Goal: Task Accomplishment & Management: Use online tool/utility

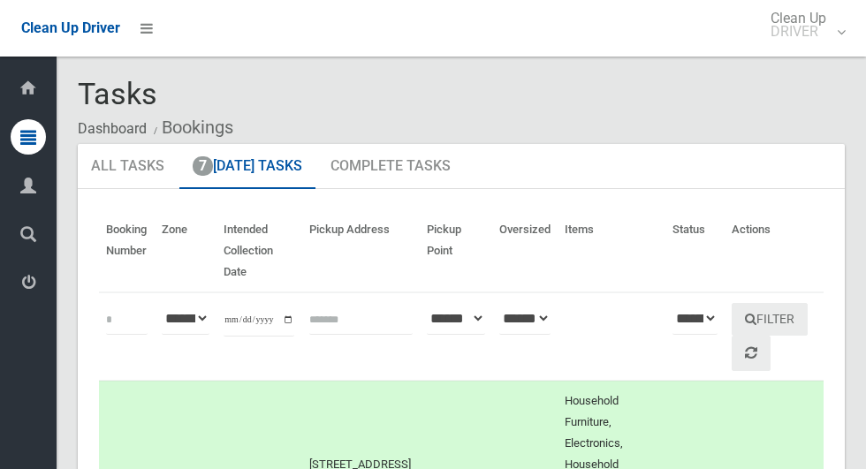
scroll to position [1850, 0]
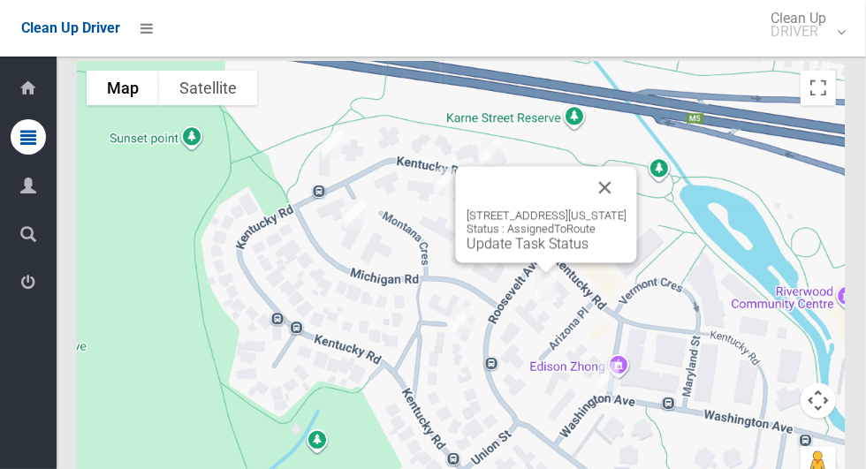
click at [627, 178] on button "Close" at bounding box center [605, 187] width 42 height 42
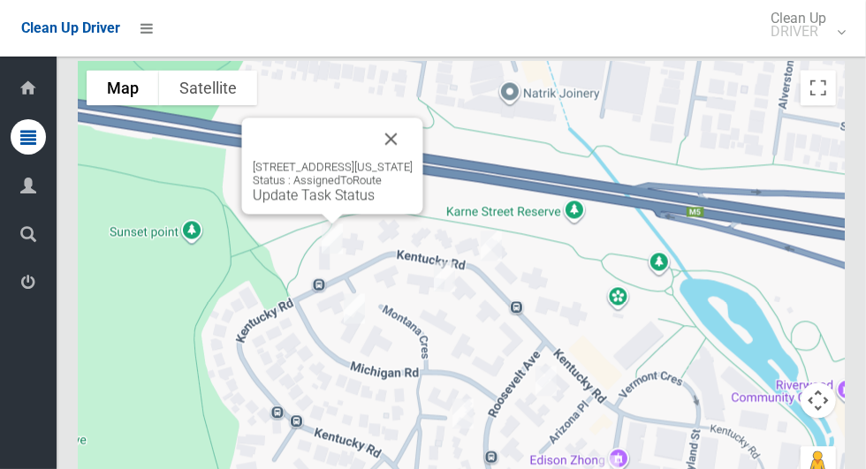
click at [288, 187] on link "Update Task Status" at bounding box center [314, 195] width 122 height 17
click at [293, 194] on link "Update Task Status" at bounding box center [314, 195] width 122 height 17
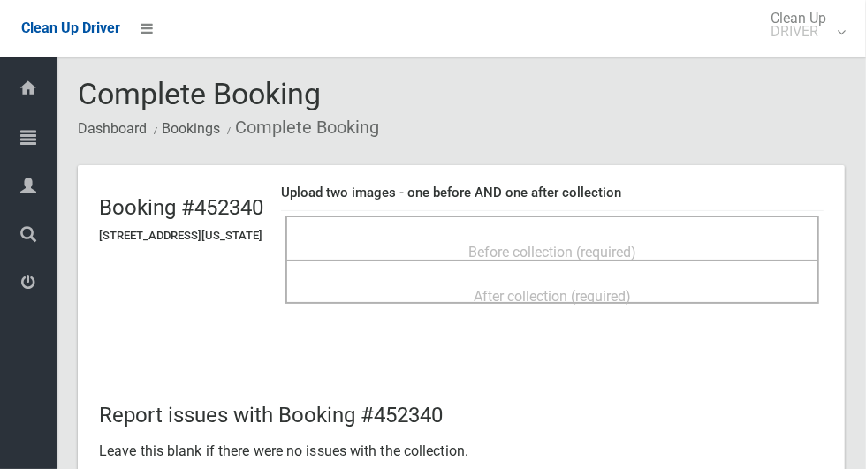
click at [679, 222] on div "Before collection (required)" at bounding box center [553, 238] width 534 height 44
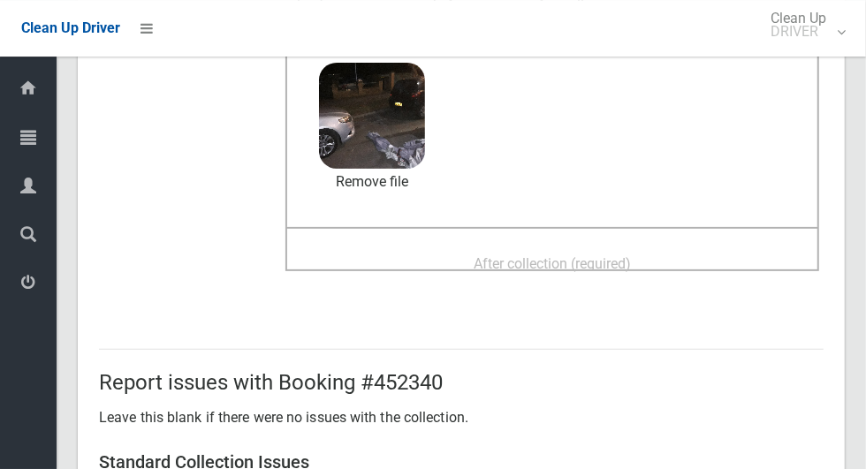
scroll to position [183, 0]
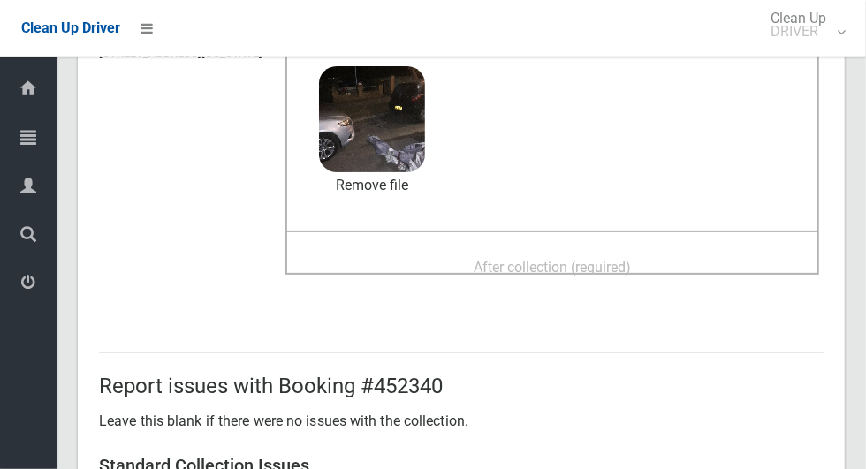
click at [631, 259] on span "After collection (required)" at bounding box center [552, 267] width 157 height 17
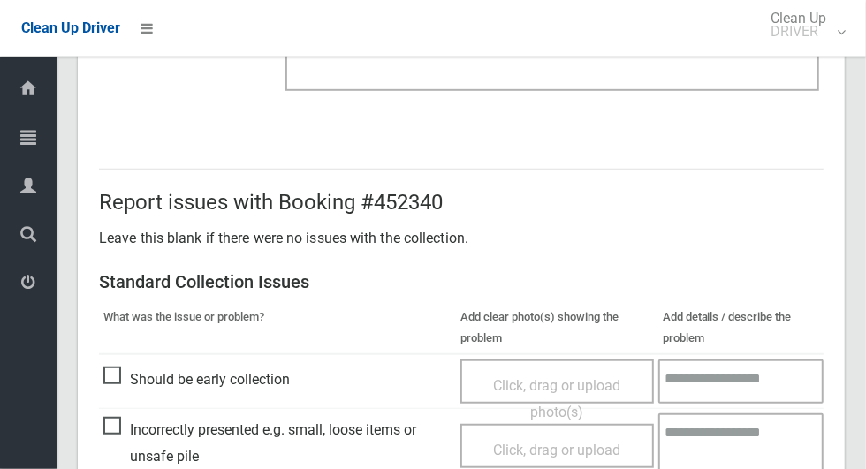
scroll to position [913, 0]
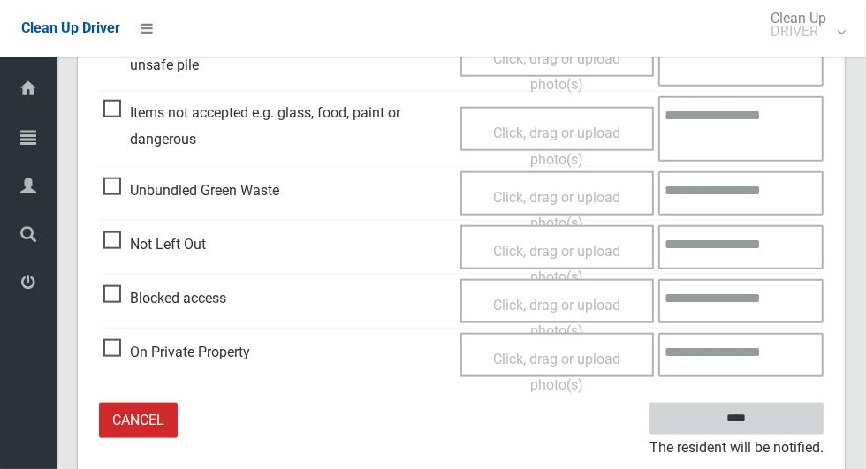
click at [767, 427] on input "****" at bounding box center [737, 419] width 174 height 33
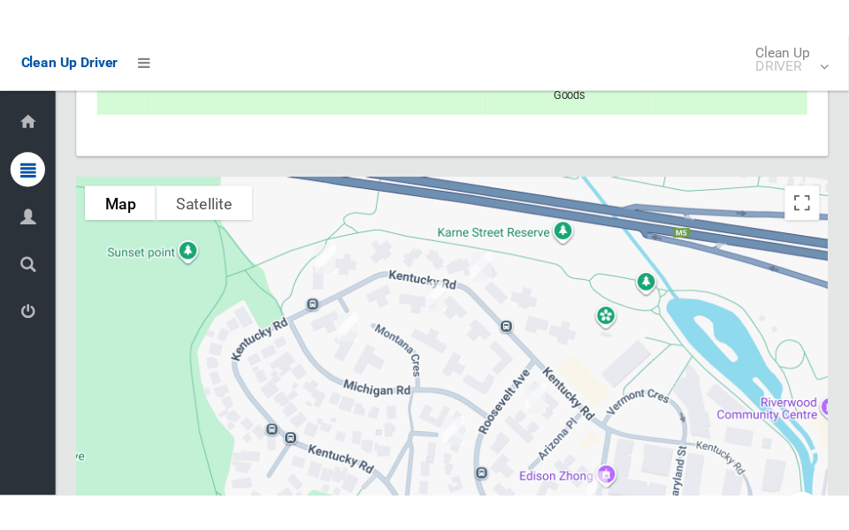
scroll to position [1731, 0]
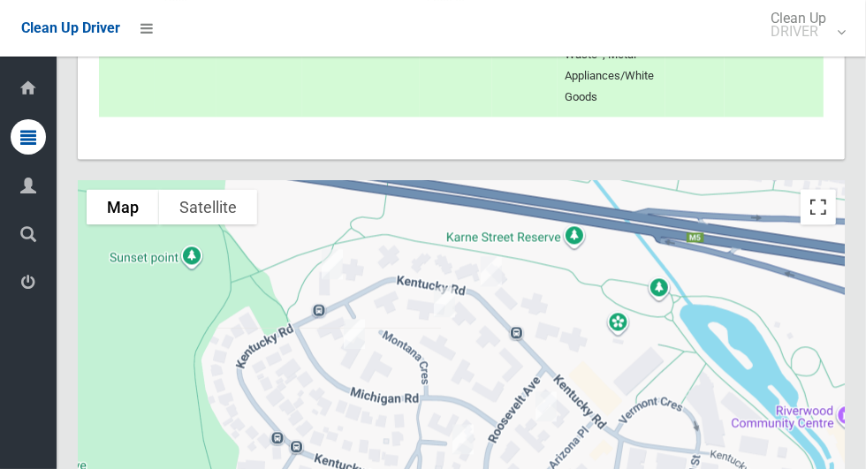
click at [822, 210] on button "Toggle fullscreen view" at bounding box center [818, 206] width 35 height 35
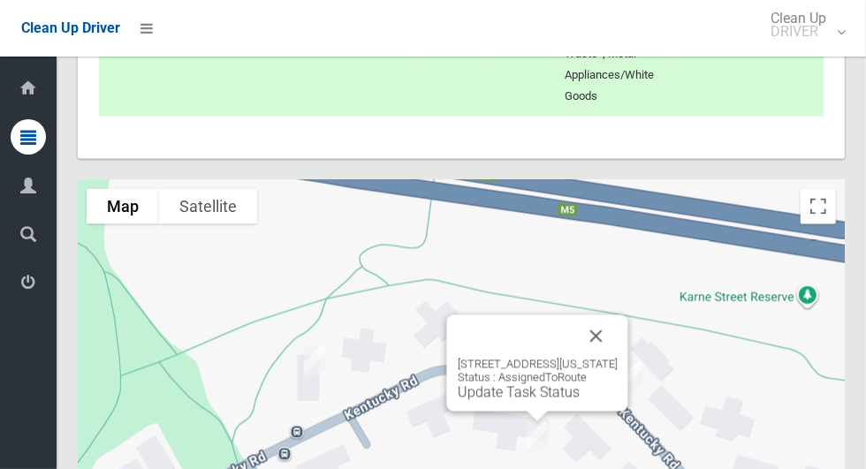
click at [840, 193] on div "37 Kentucky Road, RIVERWOOD NSW 2210 Status : AssignedToRoute Update Task Status" at bounding box center [461, 401] width 767 height 442
click at [820, 216] on button "Toggle fullscreen view" at bounding box center [818, 206] width 35 height 35
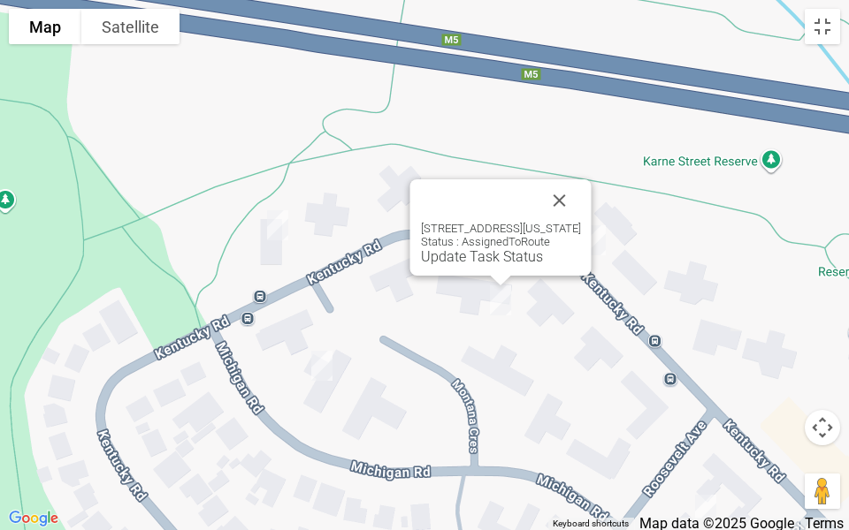
click at [581, 200] on button "Close" at bounding box center [559, 200] width 42 height 42
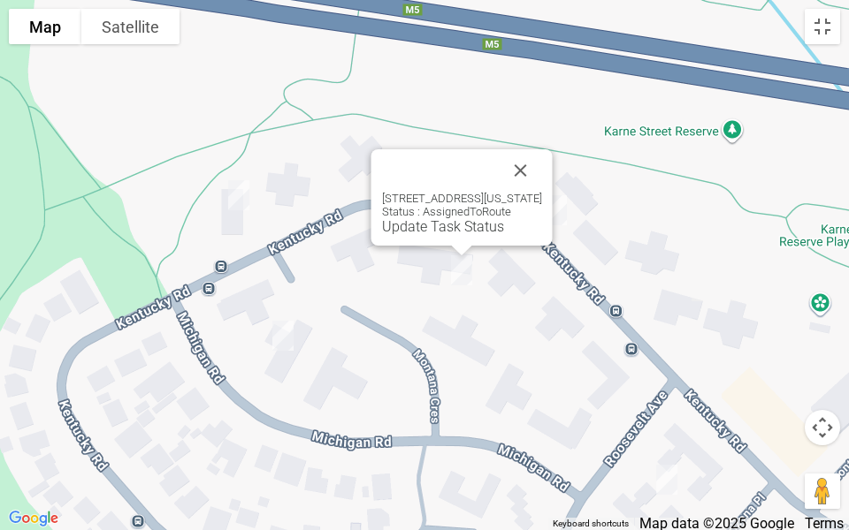
click at [434, 232] on link "Update Task Status" at bounding box center [443, 226] width 122 height 17
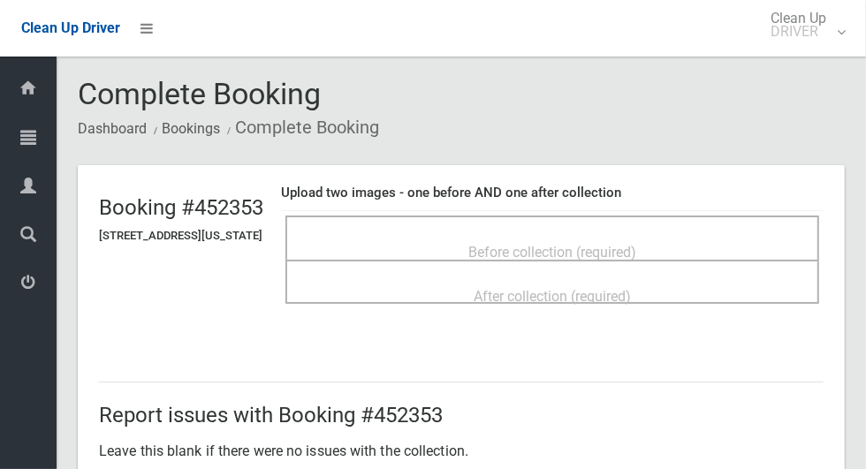
click at [651, 235] on div "Before collection (required)" at bounding box center [552, 251] width 495 height 33
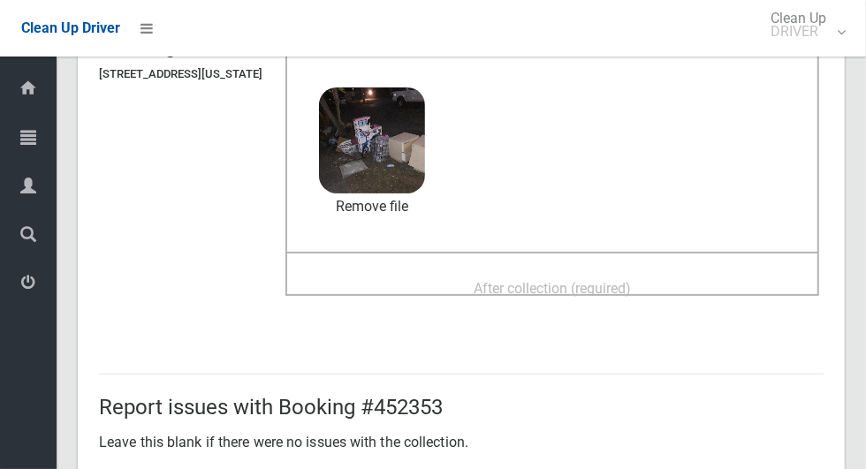
scroll to position [164, 0]
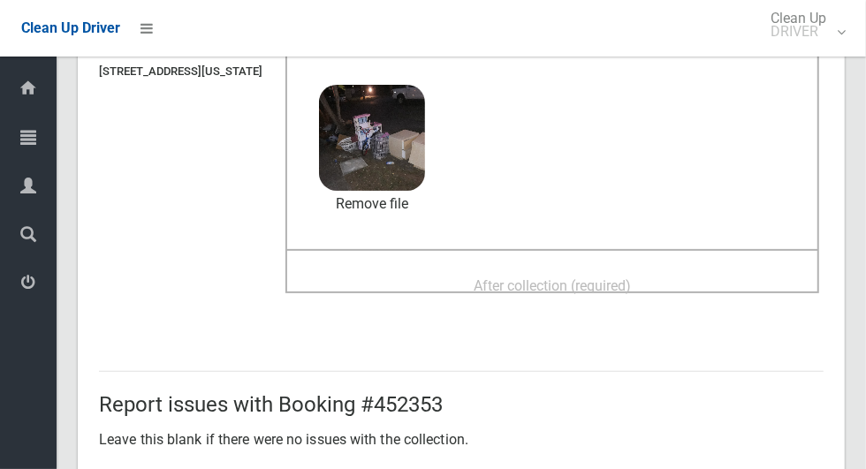
click at [631, 293] on span "After collection (required)" at bounding box center [552, 286] width 157 height 17
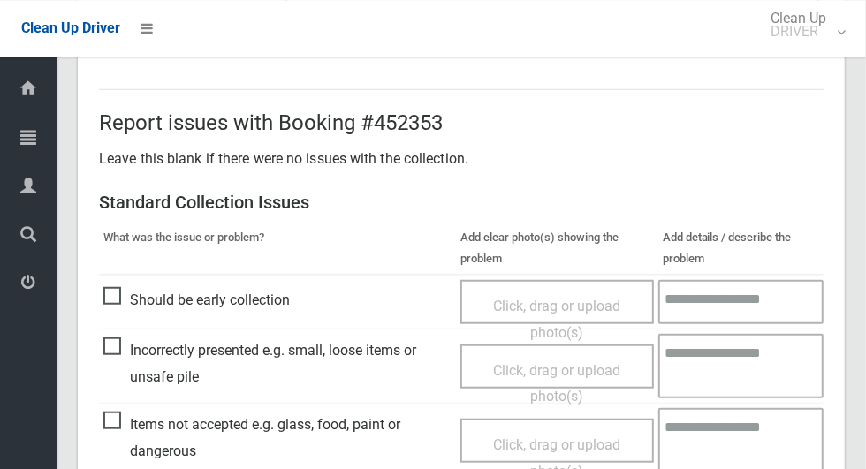
scroll to position [913, 0]
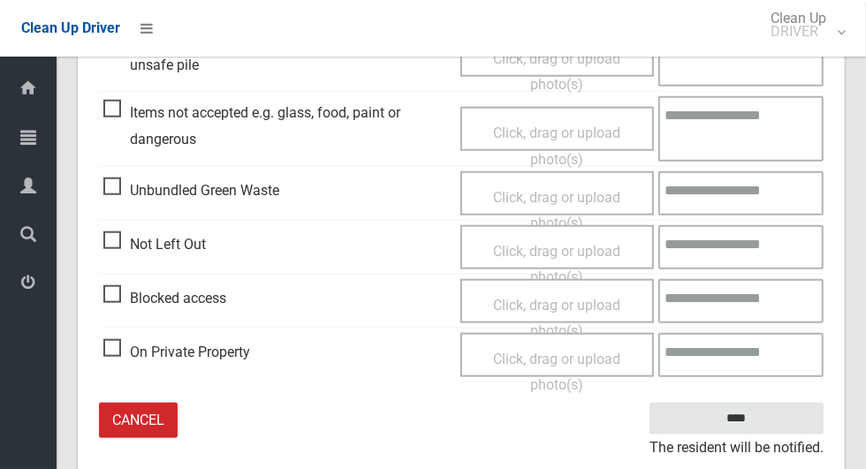
click at [734, 435] on small "The resident will be notified." at bounding box center [737, 448] width 174 height 27
click at [737, 417] on input "****" at bounding box center [737, 419] width 174 height 33
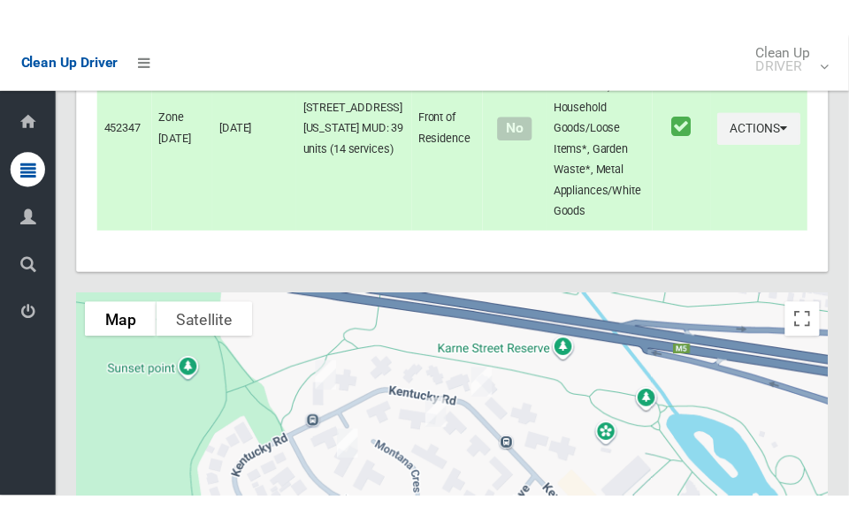
scroll to position [1612, 0]
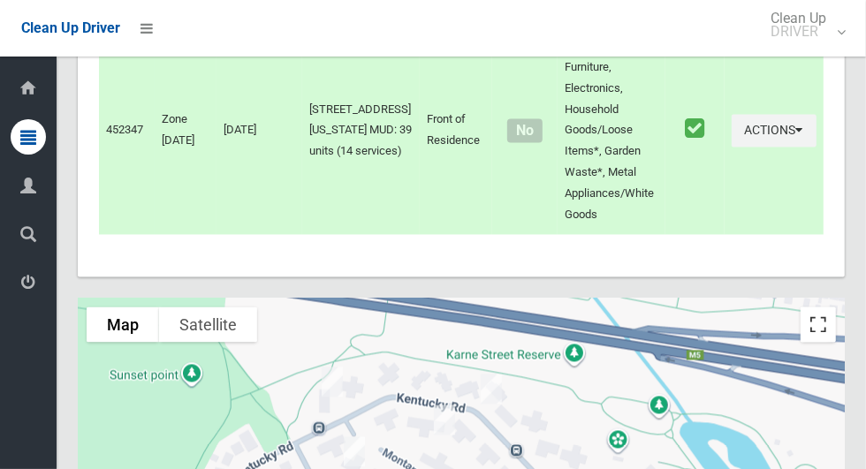
click at [817, 325] on button "Toggle fullscreen view" at bounding box center [818, 325] width 35 height 35
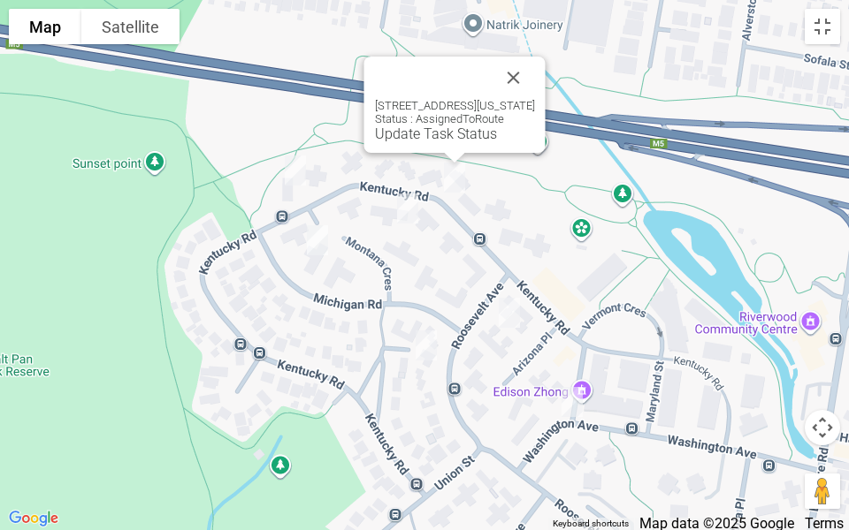
click at [388, 142] on div "60 Kentucky Road, RIVERWOOD NSW 2210 Status : AssignedToRoute Update Task Status" at bounding box center [454, 105] width 181 height 96
click at [410, 141] on link "Update Task Status" at bounding box center [436, 134] width 122 height 17
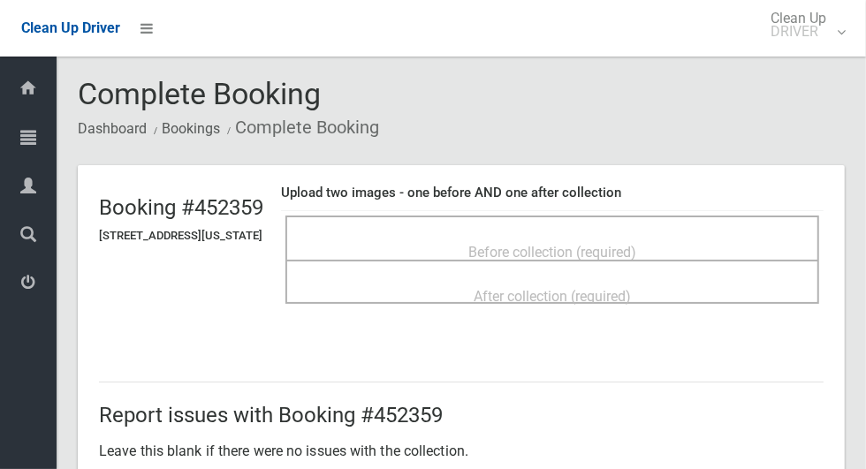
click at [642, 222] on div "Before collection (required)" at bounding box center [553, 238] width 534 height 44
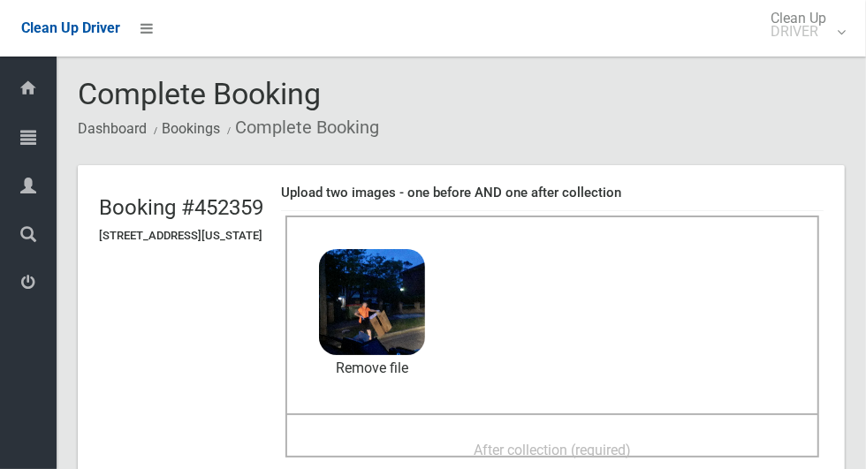
click at [631, 455] on span "After collection (required)" at bounding box center [552, 450] width 157 height 17
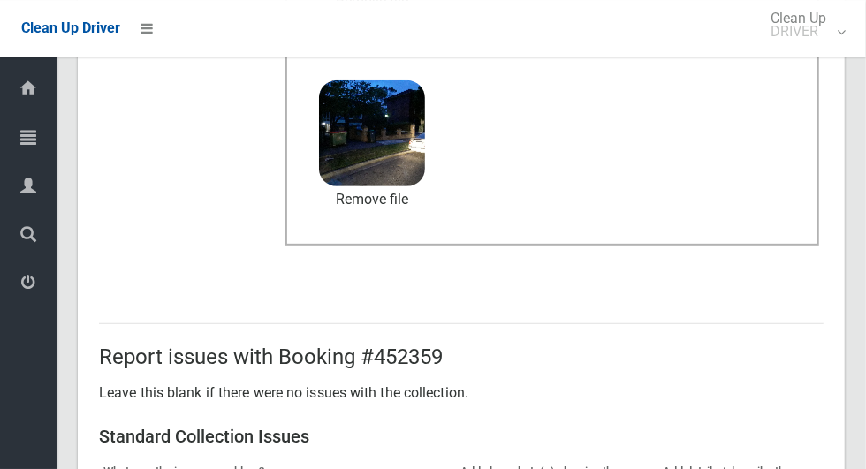
scroll to position [913, 0]
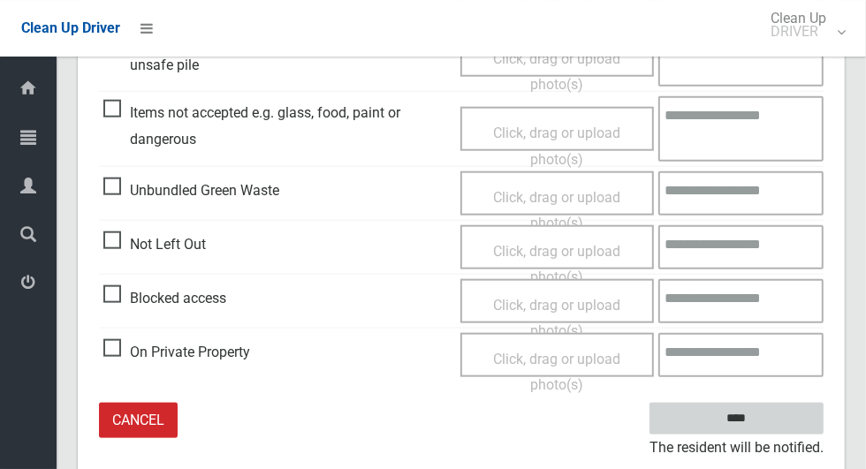
click at [769, 415] on input "****" at bounding box center [737, 419] width 174 height 33
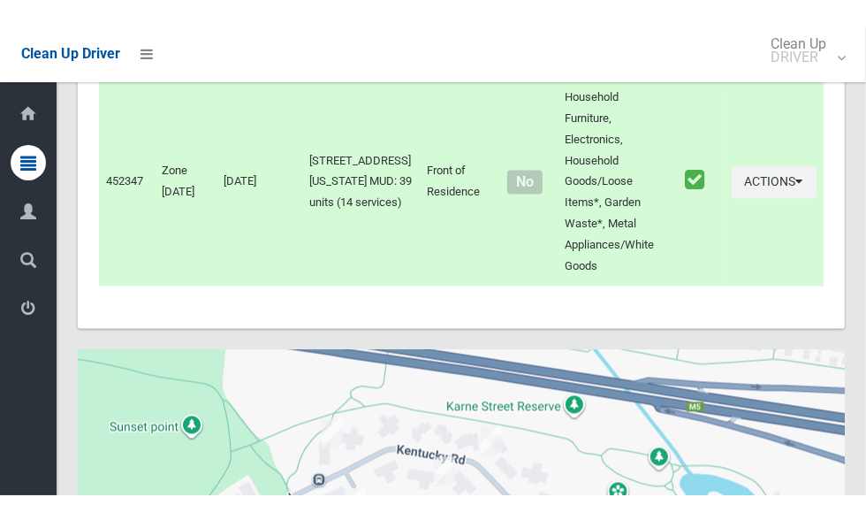
scroll to position [1732, 0]
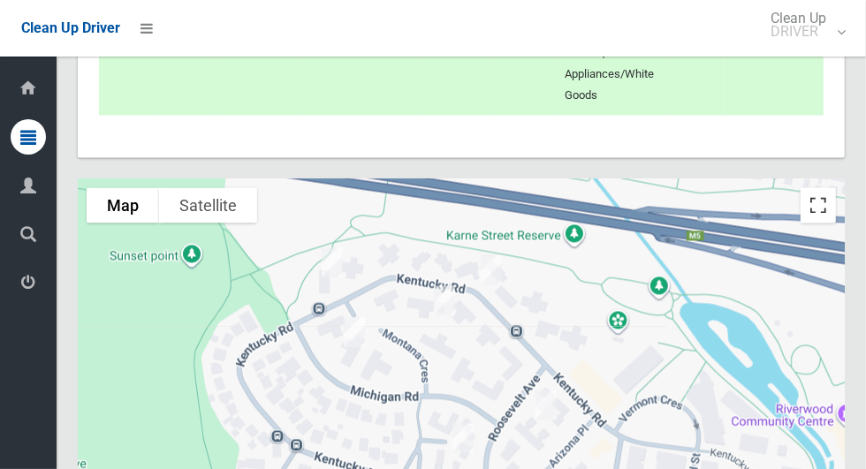
click at [812, 207] on button "Toggle fullscreen view" at bounding box center [818, 205] width 35 height 35
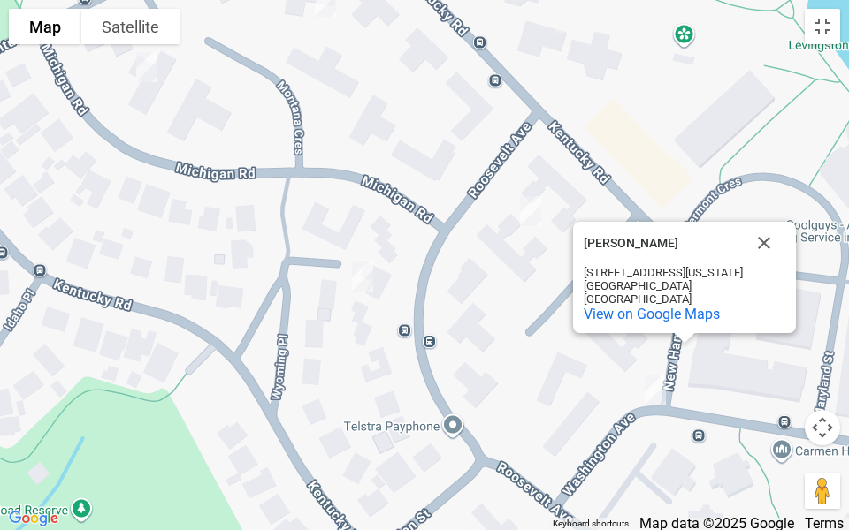
click at [755, 225] on button "Close" at bounding box center [764, 243] width 42 height 42
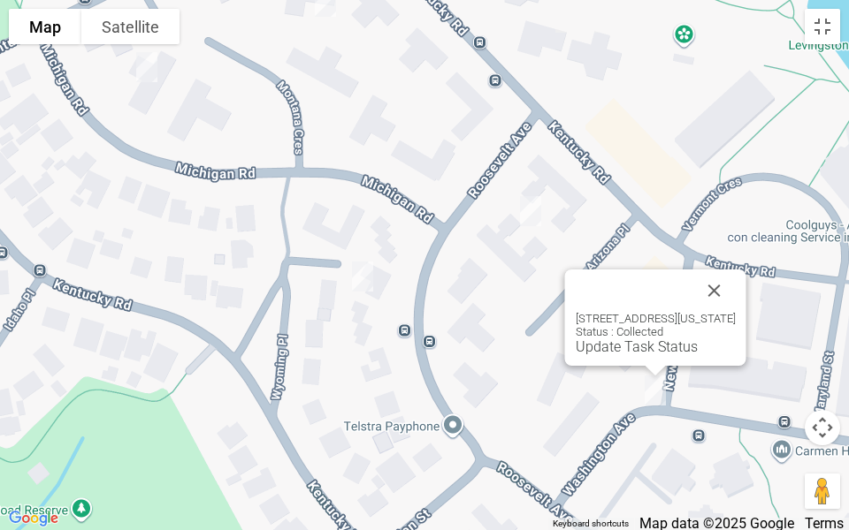
click at [735, 286] on button "Close" at bounding box center [714, 291] width 42 height 42
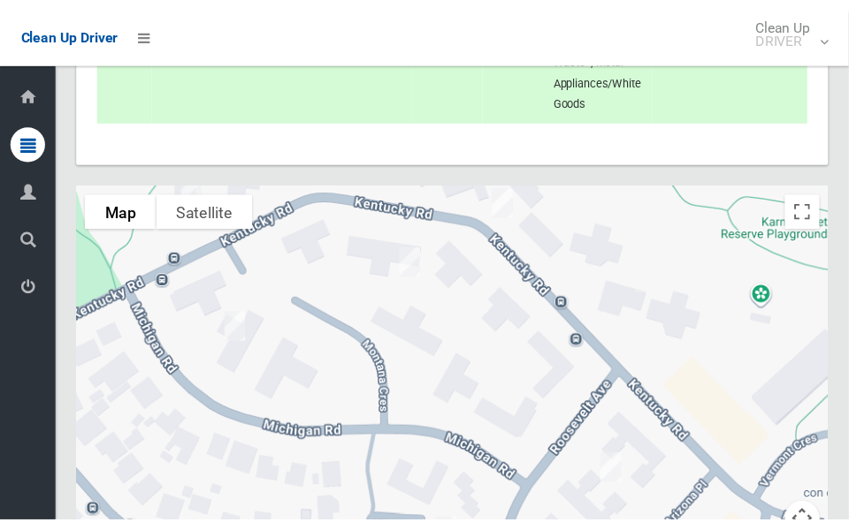
scroll to position [1828, 0]
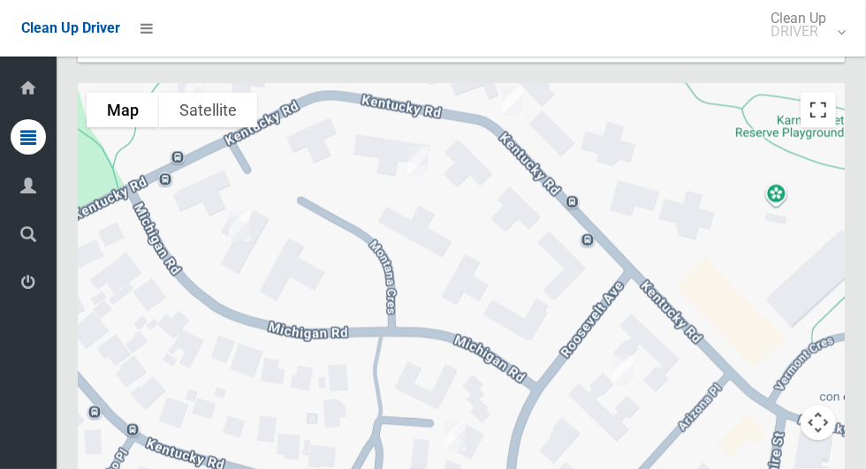
click at [823, 103] on button "Toggle fullscreen view" at bounding box center [818, 109] width 35 height 35
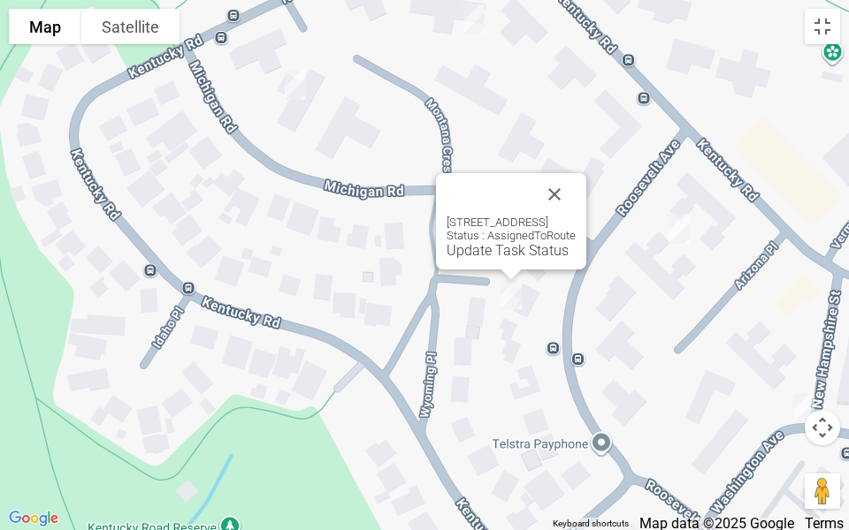
click at [575, 179] on button "Close" at bounding box center [554, 194] width 42 height 42
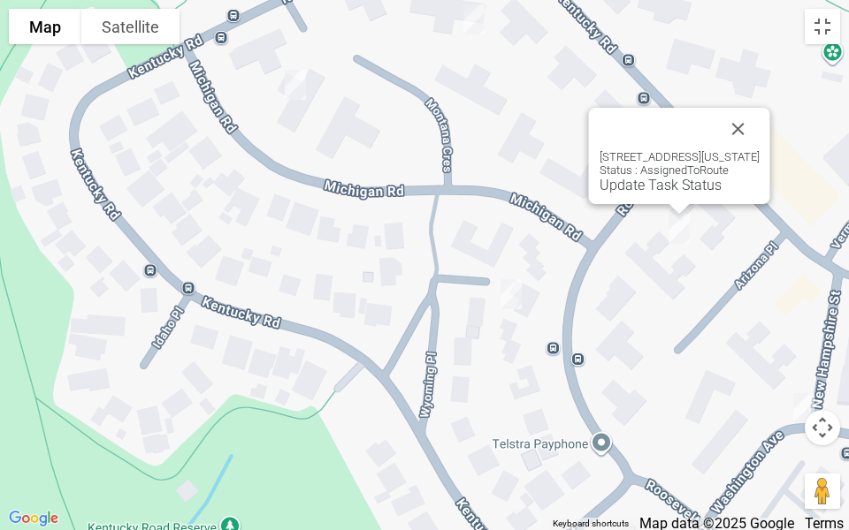
click at [631, 187] on link "Update Task Status" at bounding box center [660, 185] width 122 height 17
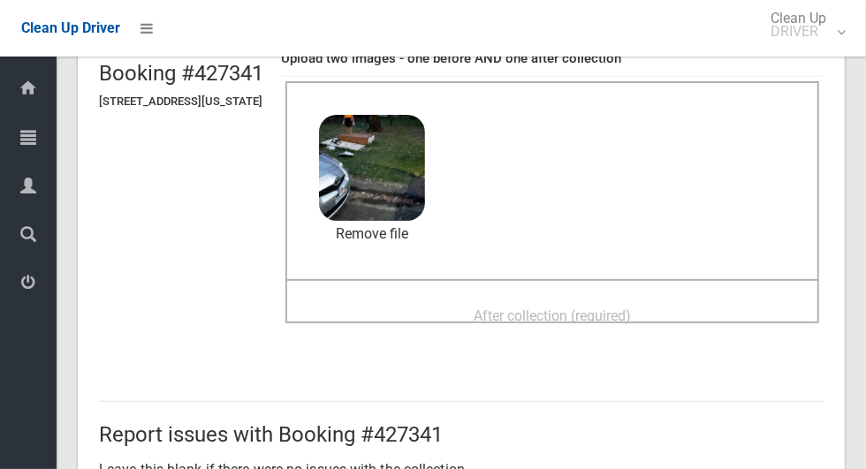
scroll to position [133, 0]
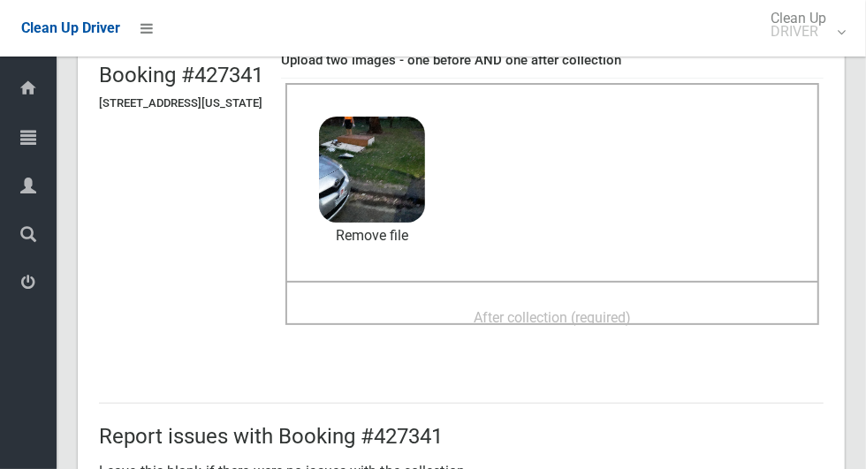
click at [619, 309] on span "After collection (required)" at bounding box center [552, 317] width 157 height 17
click at [474, 311] on div "After collection (required)" at bounding box center [552, 317] width 495 height 33
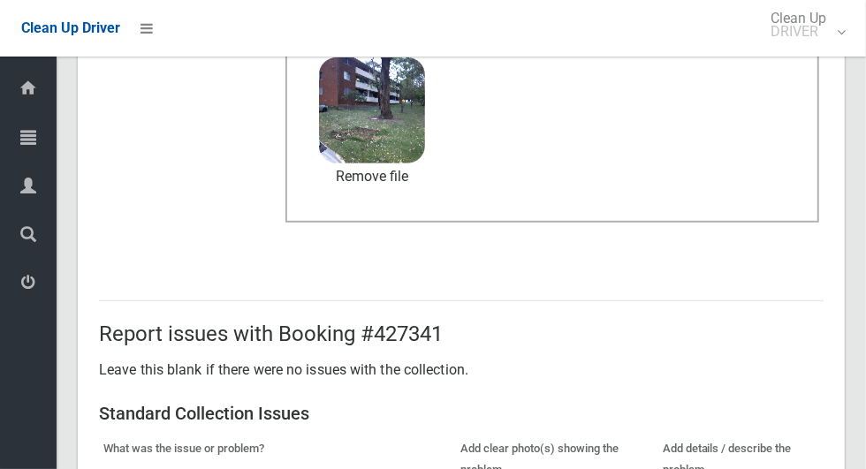
scroll to position [913, 0]
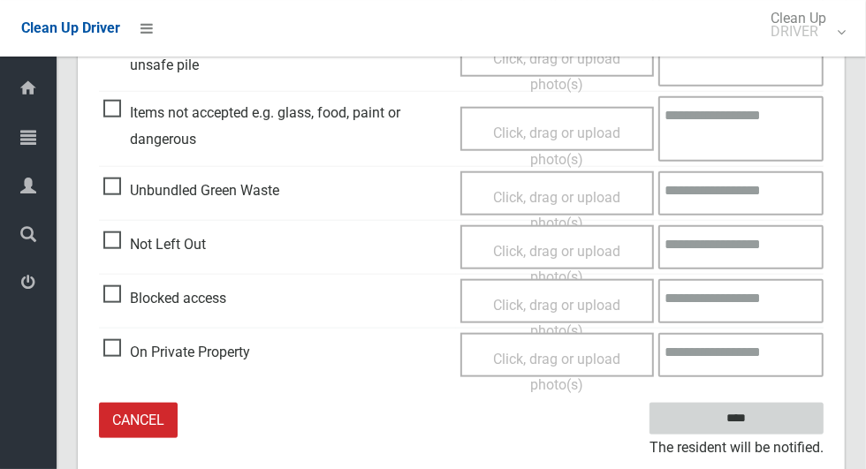
click at [756, 415] on input "****" at bounding box center [737, 419] width 174 height 33
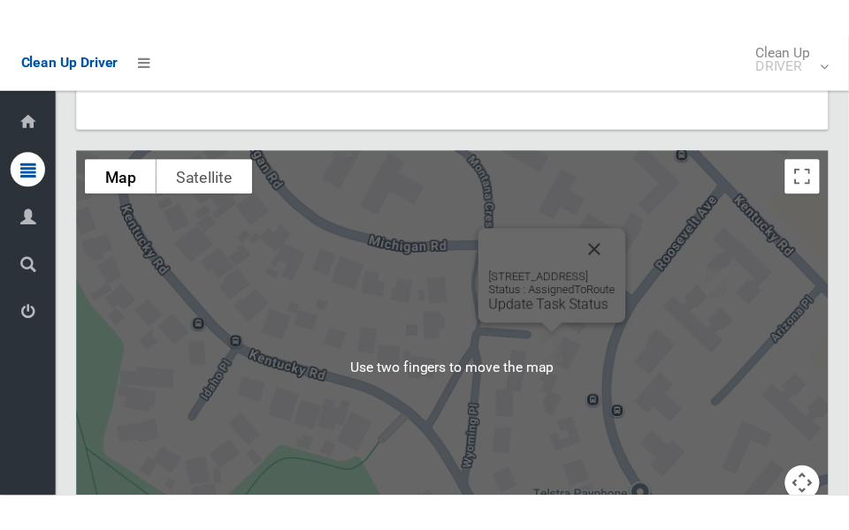
scroll to position [1793, 0]
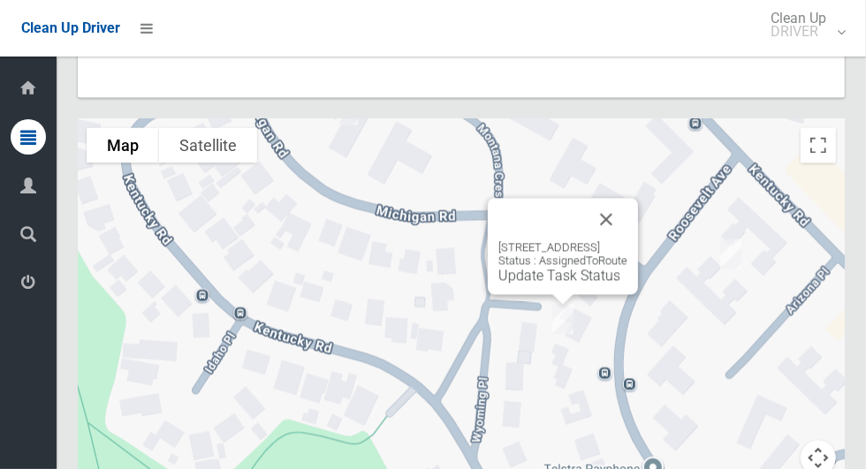
click at [628, 212] on button "Close" at bounding box center [606, 219] width 42 height 42
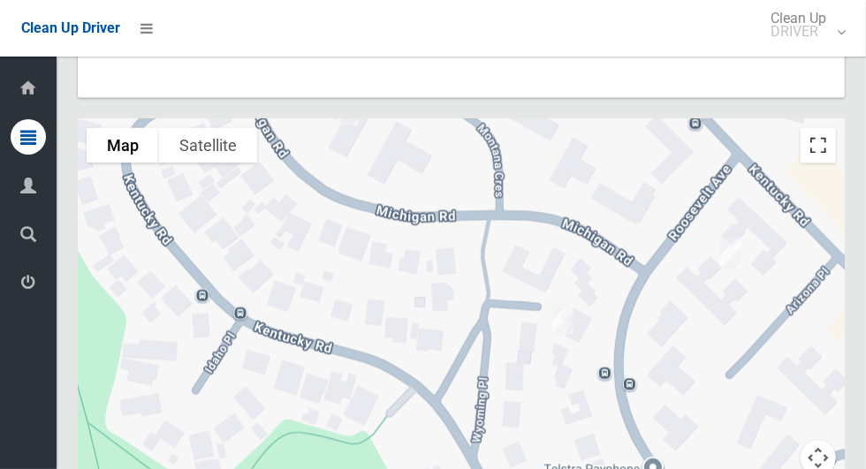
click at [809, 156] on button "Toggle fullscreen view" at bounding box center [818, 144] width 35 height 35
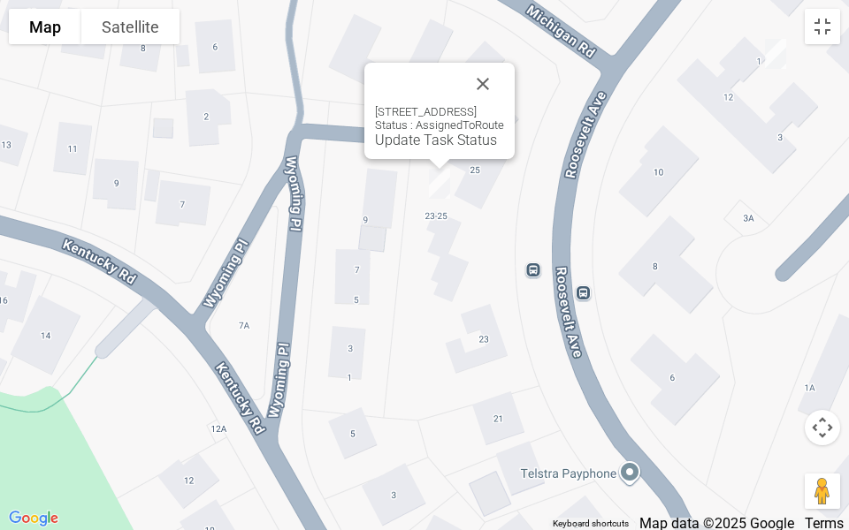
click at [375, 142] on link "Update Task Status" at bounding box center [436, 140] width 122 height 17
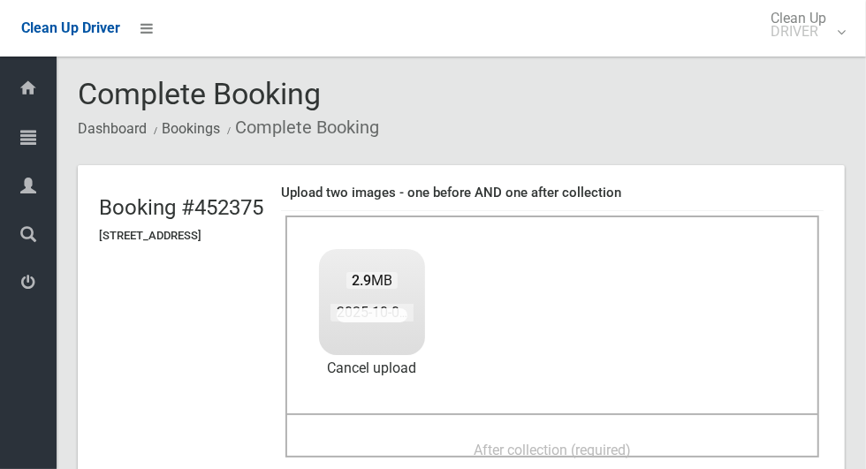
scroll to position [124, 0]
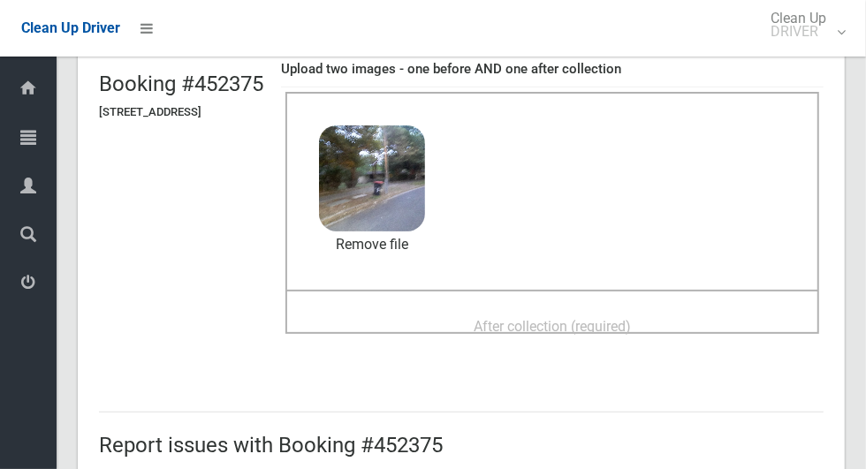
click at [631, 334] on span "After collection (required)" at bounding box center [552, 326] width 157 height 17
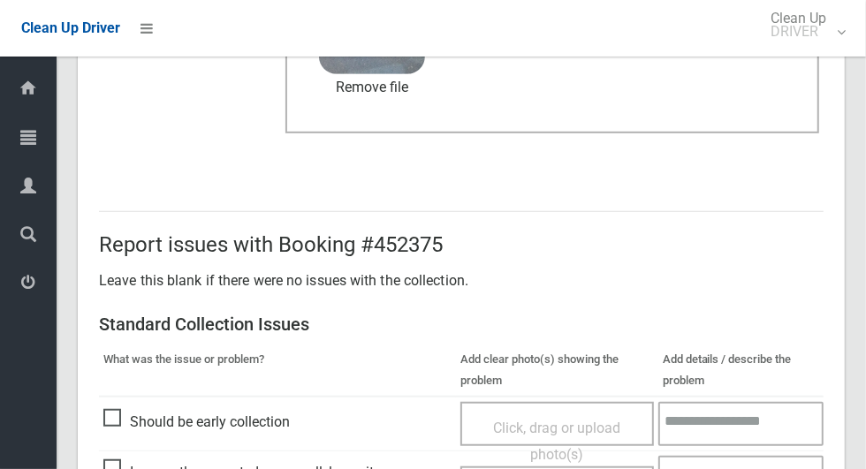
scroll to position [913, 0]
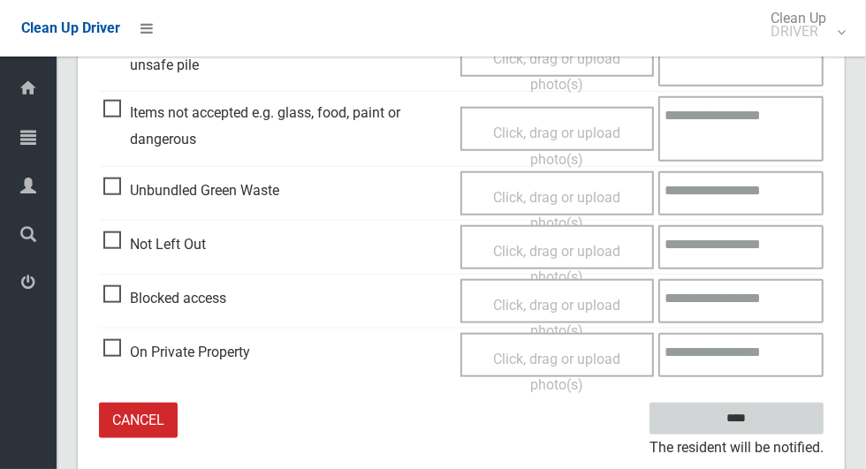
click at [773, 408] on input "****" at bounding box center [737, 419] width 174 height 33
